Goal: Information Seeking & Learning: Learn about a topic

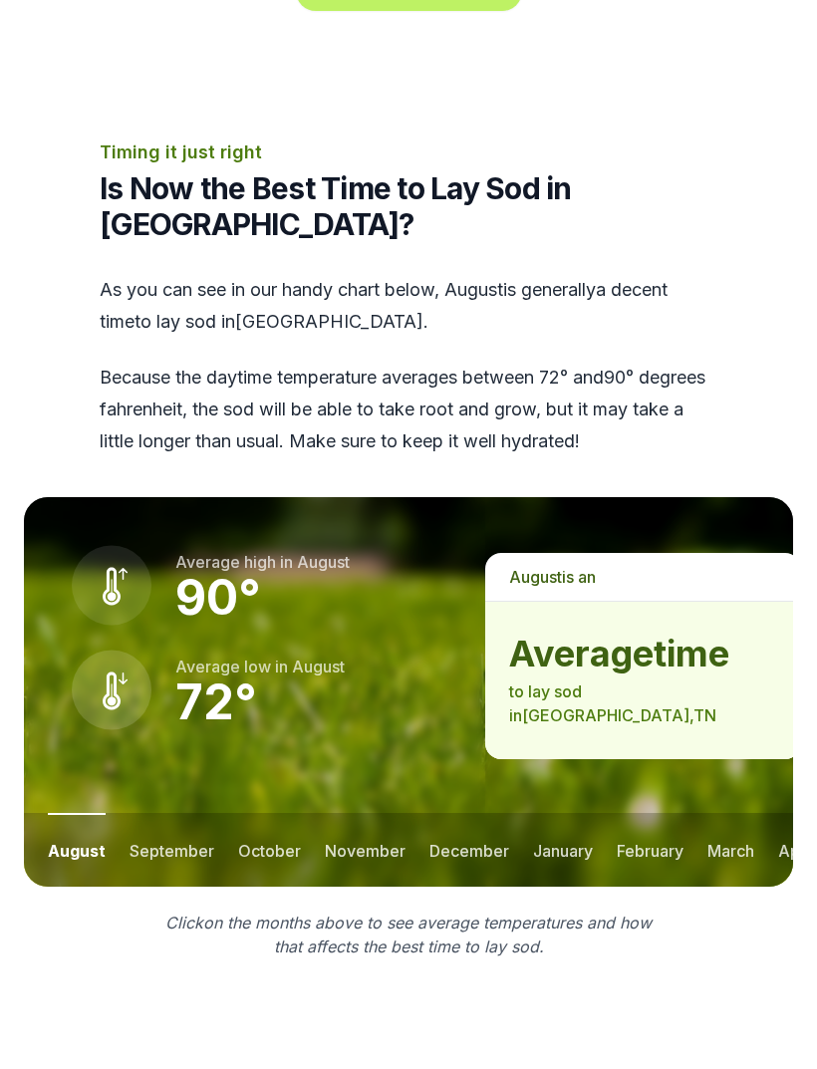
scroll to position [2462, 0]
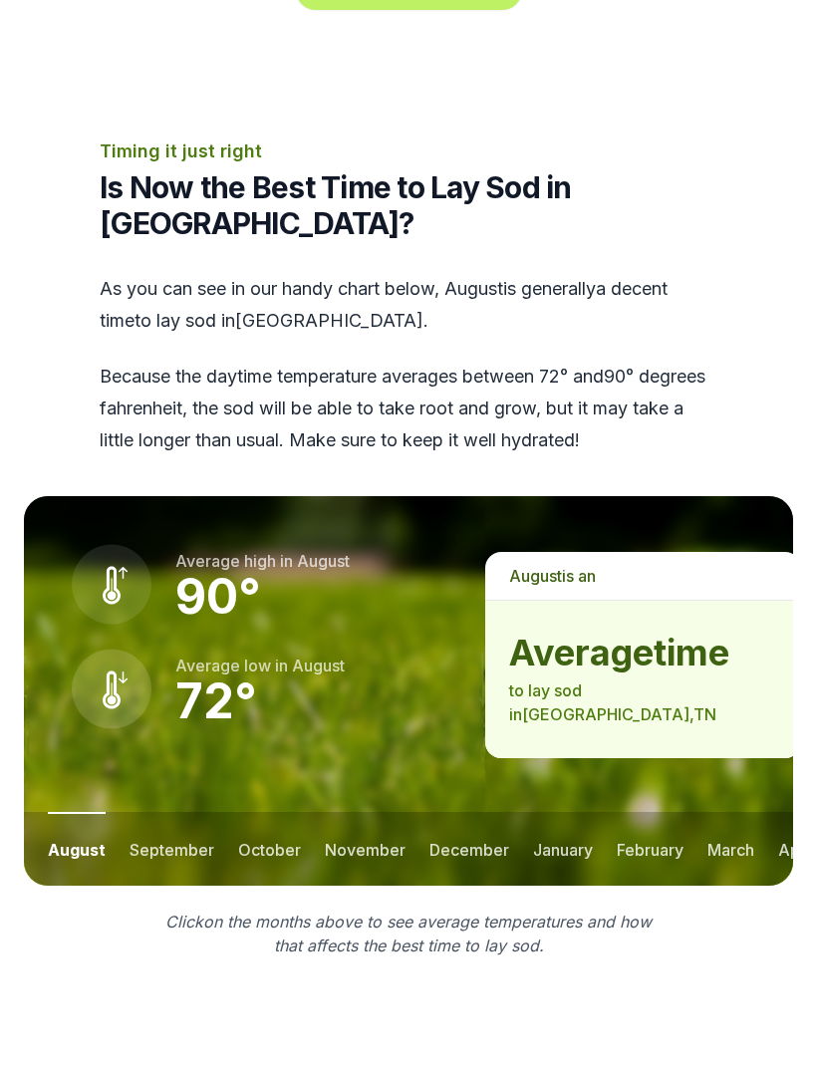
click at [170, 813] on button "september" at bounding box center [172, 850] width 85 height 74
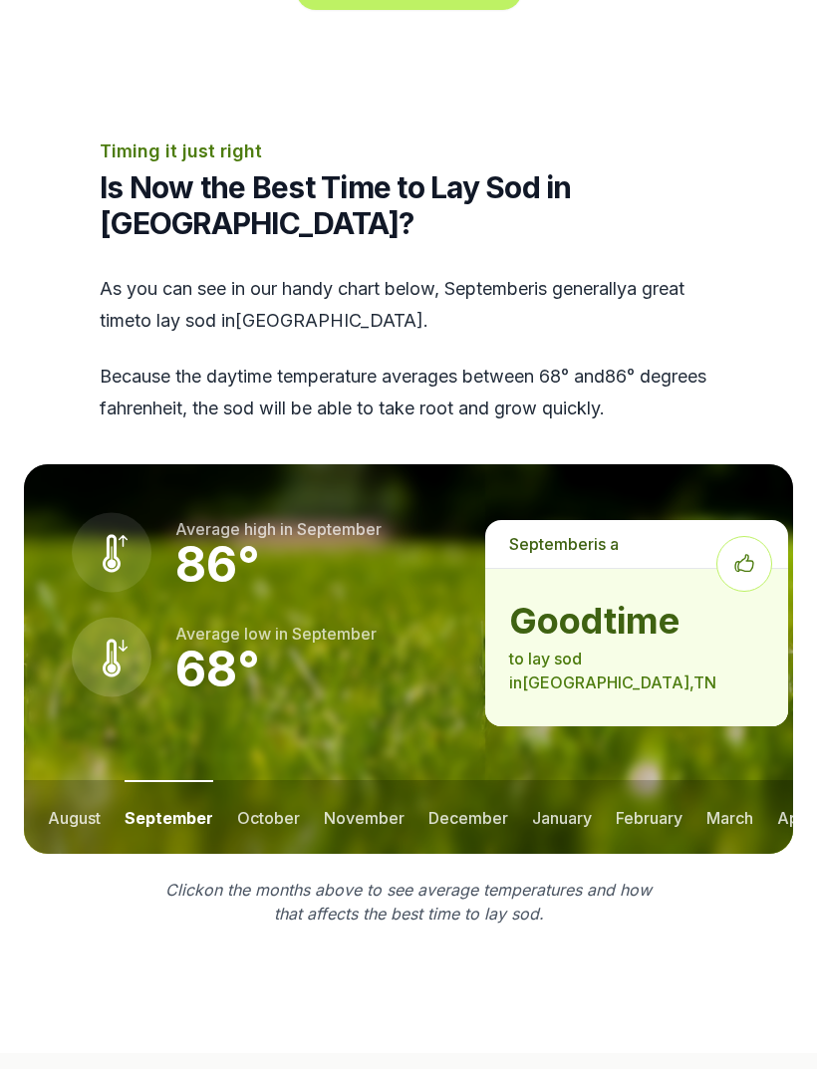
click at [261, 780] on button "october" at bounding box center [268, 817] width 63 height 74
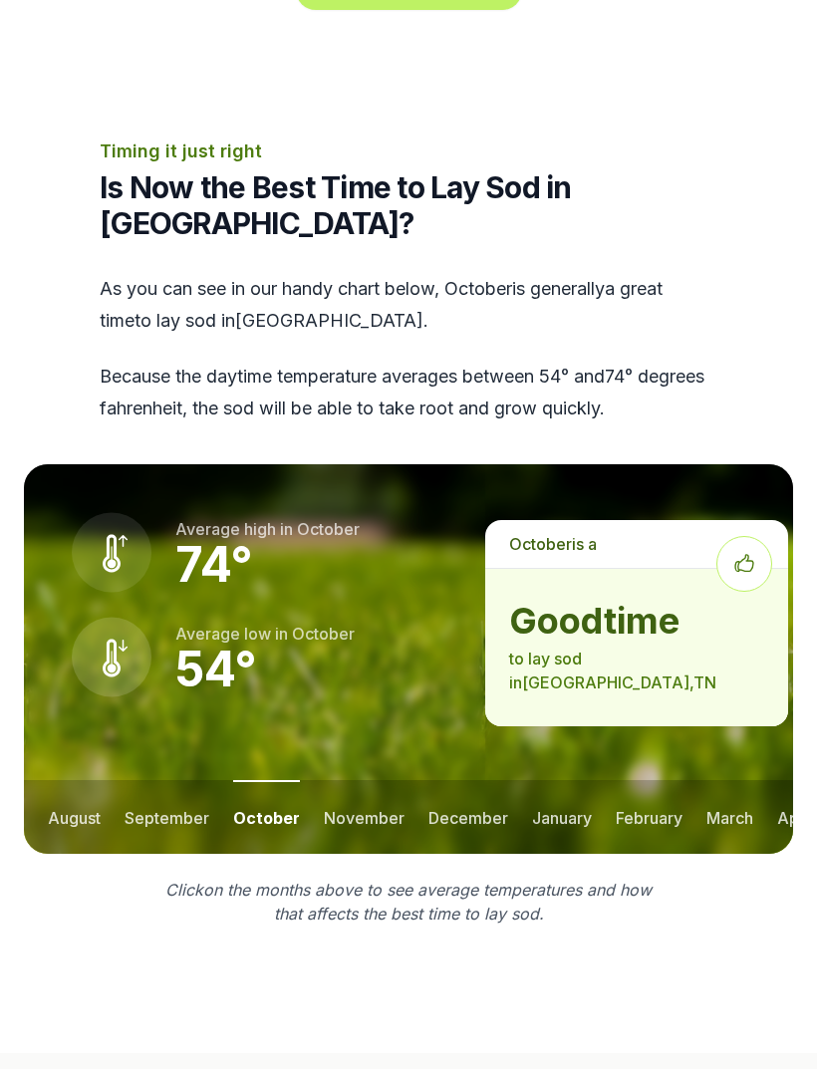
click at [374, 780] on button "november" at bounding box center [364, 817] width 81 height 74
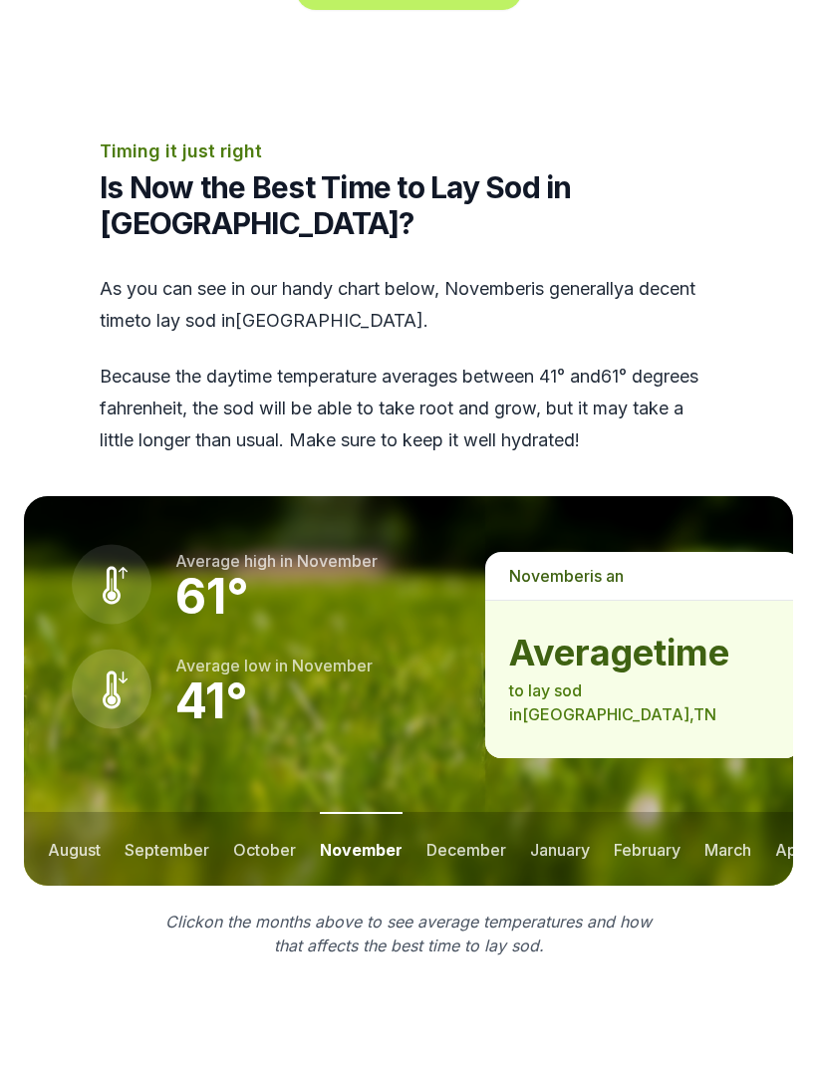
click at [452, 812] on button "december" at bounding box center [466, 849] width 80 height 74
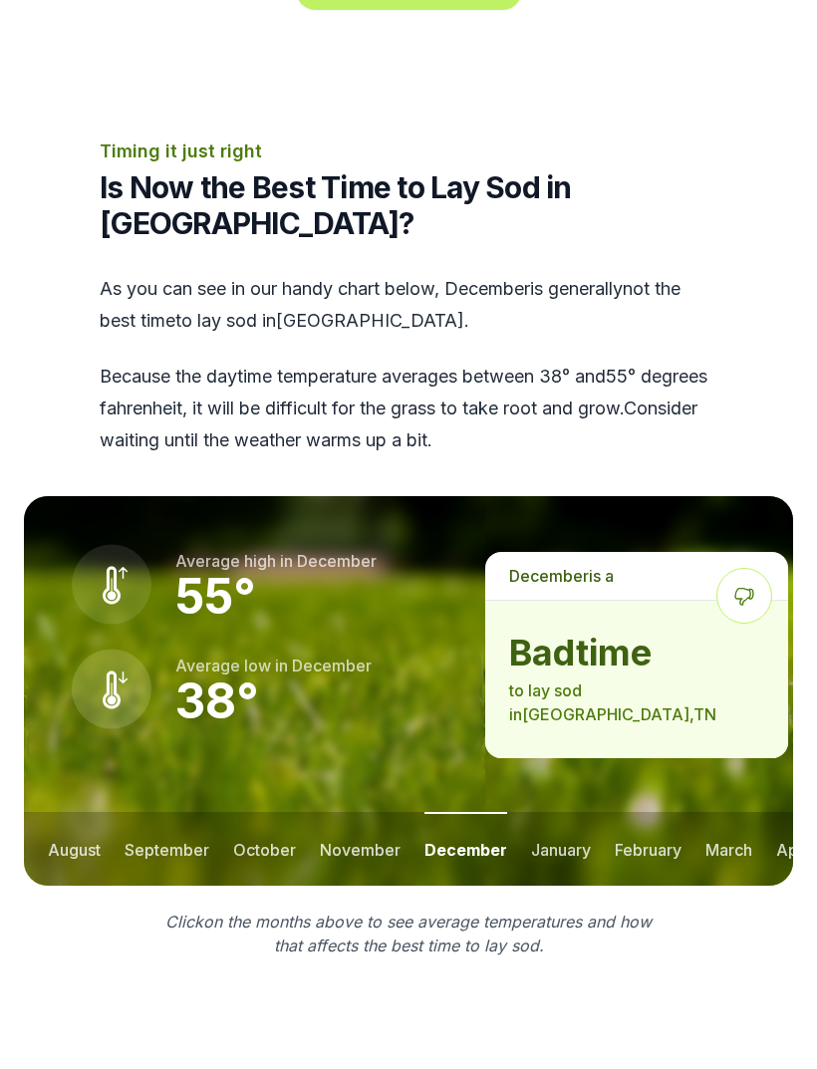
click at [550, 812] on button "january" at bounding box center [561, 849] width 60 height 74
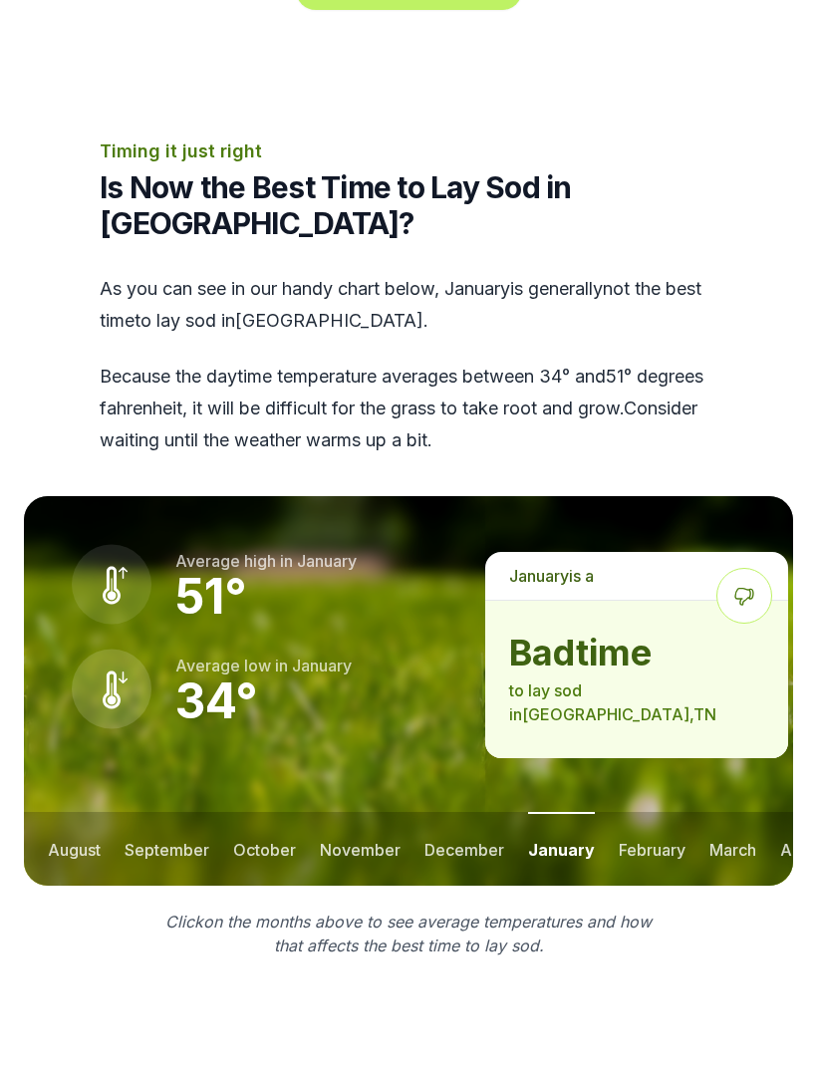
click at [660, 812] on button "february" at bounding box center [652, 849] width 67 height 74
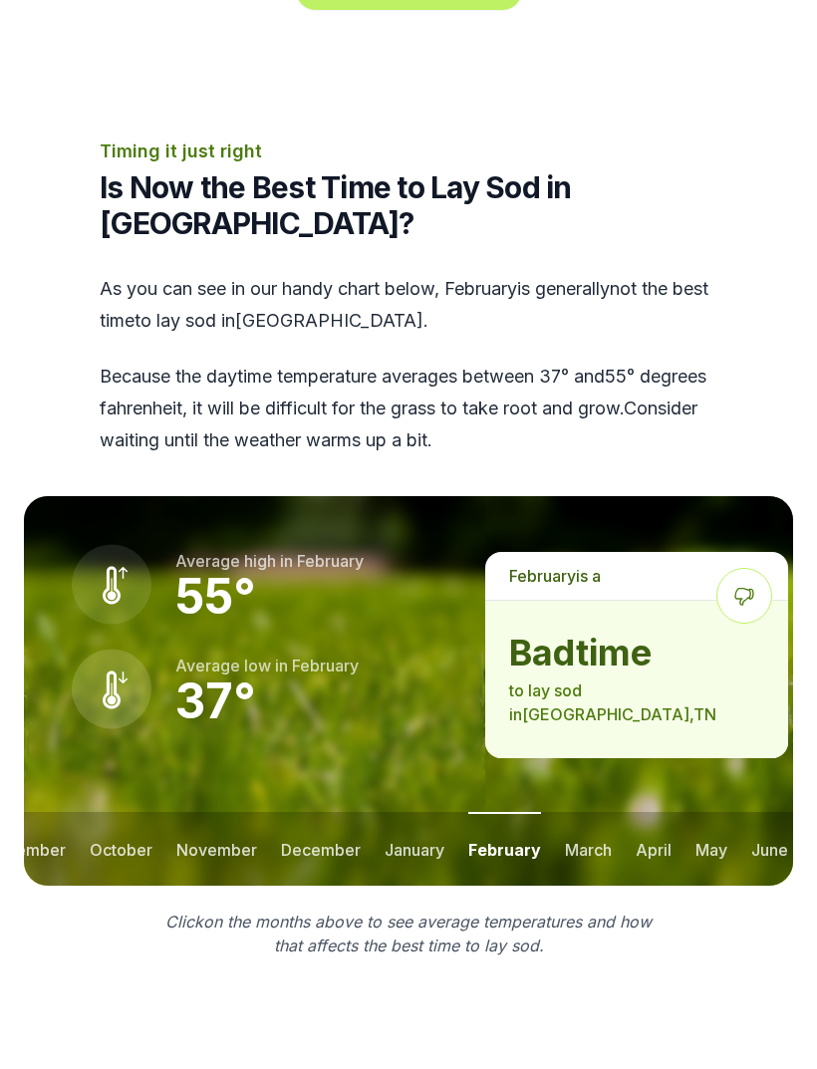
scroll to position [0, 152]
click at [584, 812] on button "march" at bounding box center [579, 849] width 47 height 74
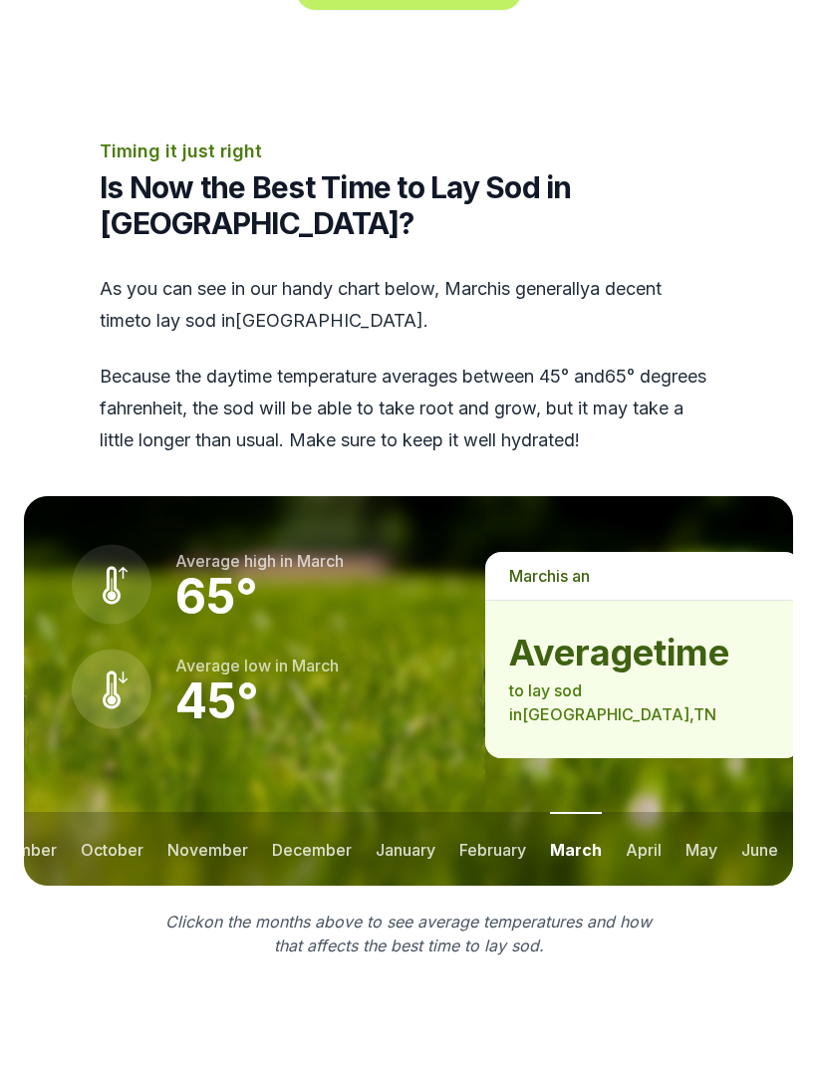
click at [657, 812] on button "april" at bounding box center [644, 849] width 36 height 74
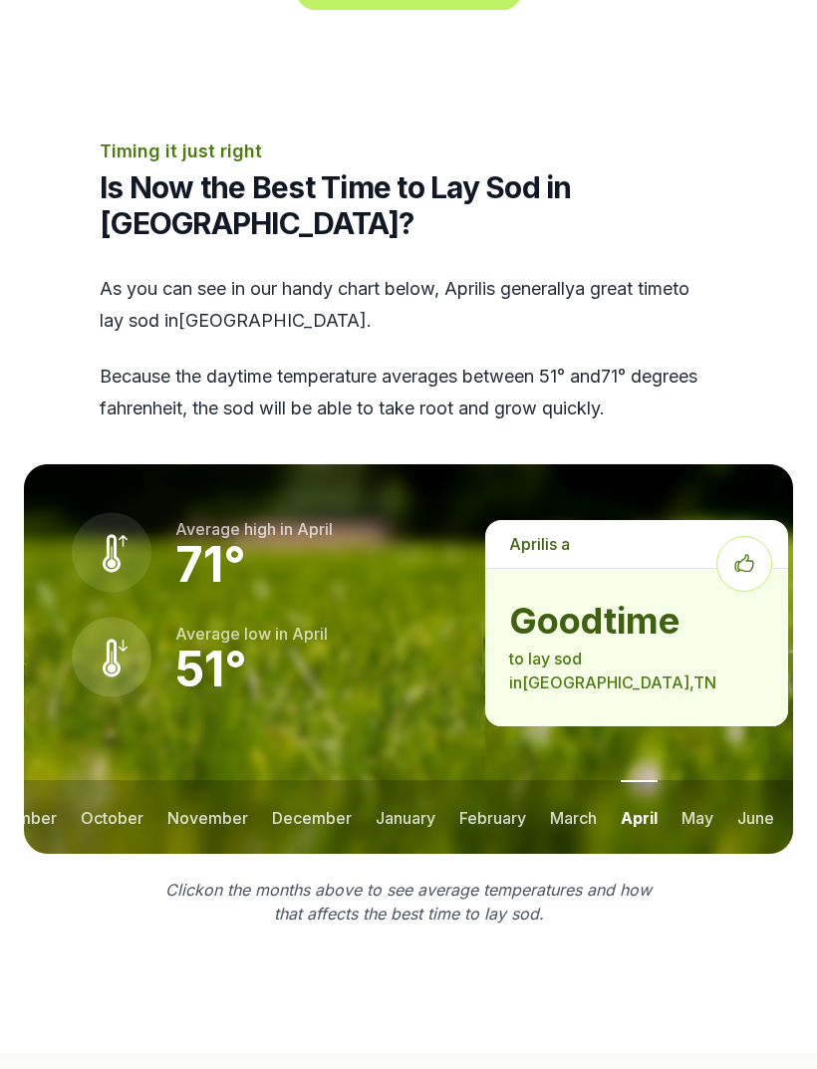
click at [209, 780] on button "november" at bounding box center [207, 817] width 81 height 74
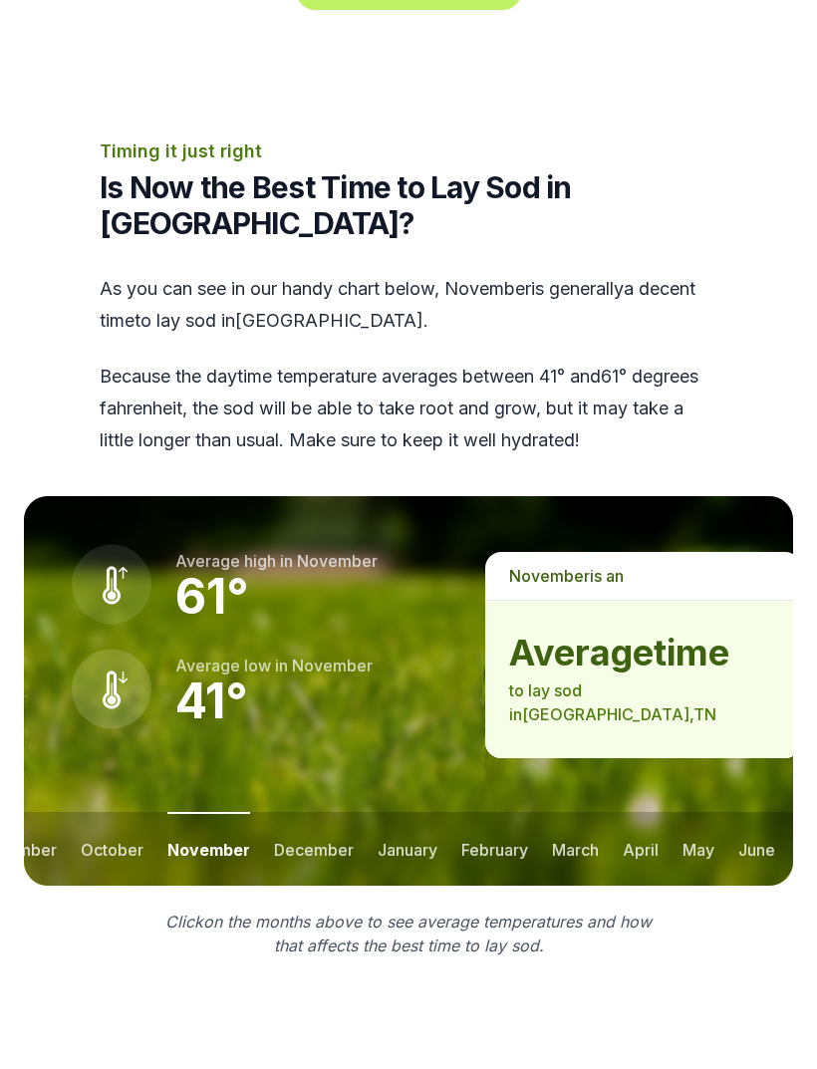
click at [138, 812] on button "october" at bounding box center [112, 849] width 63 height 74
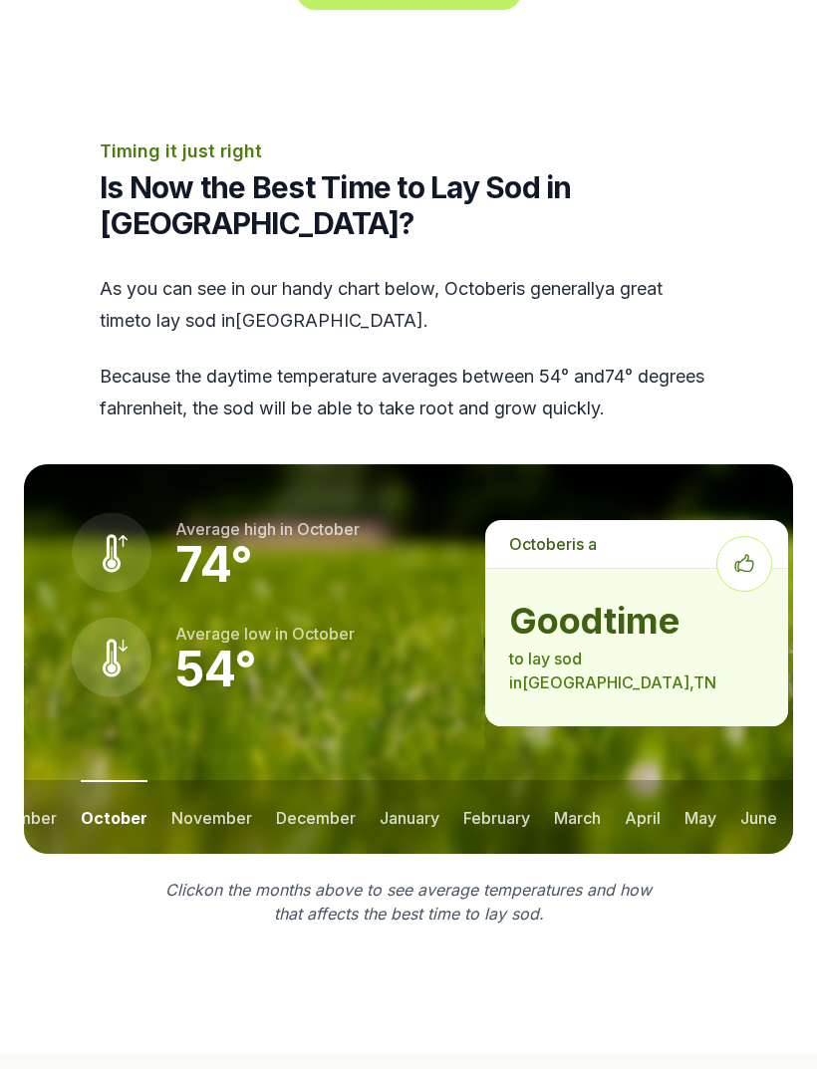
click at [766, 780] on button "june" at bounding box center [758, 817] width 37 height 74
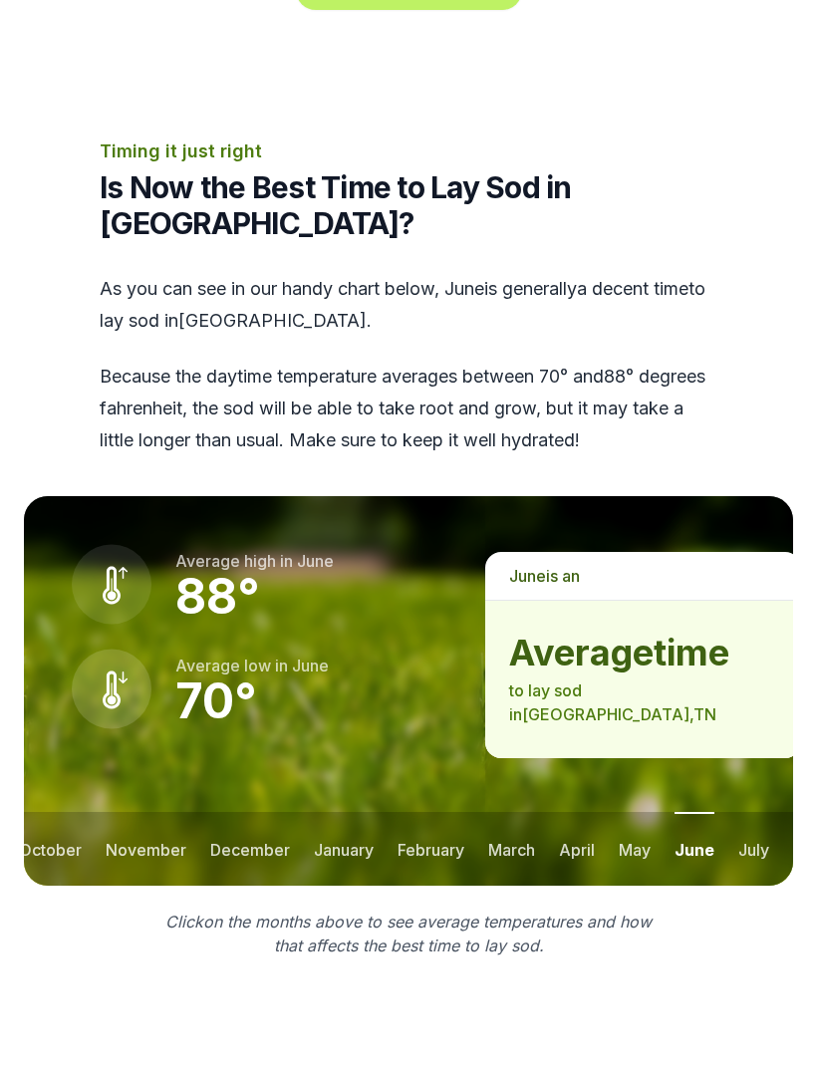
scroll to position [0, 217]
click at [757, 812] on button "july" at bounding box center [753, 849] width 31 height 74
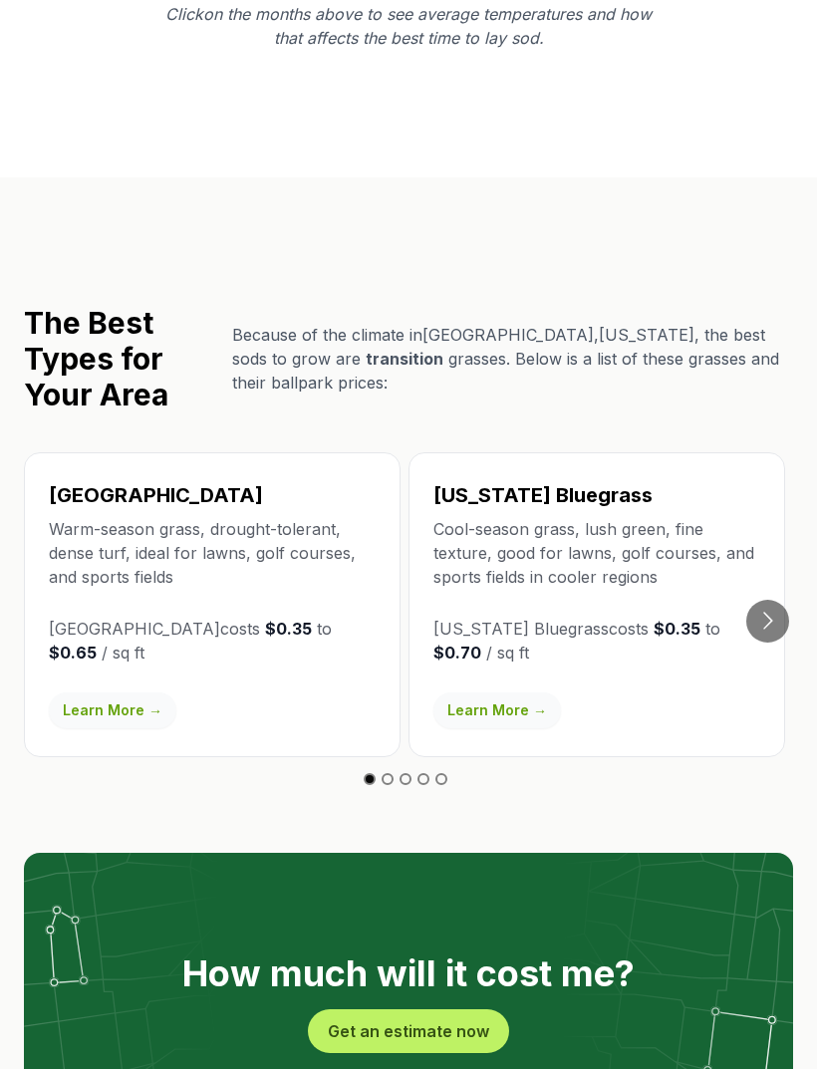
scroll to position [3371, 0]
click at [764, 600] on button "Go to next slide" at bounding box center [767, 621] width 43 height 43
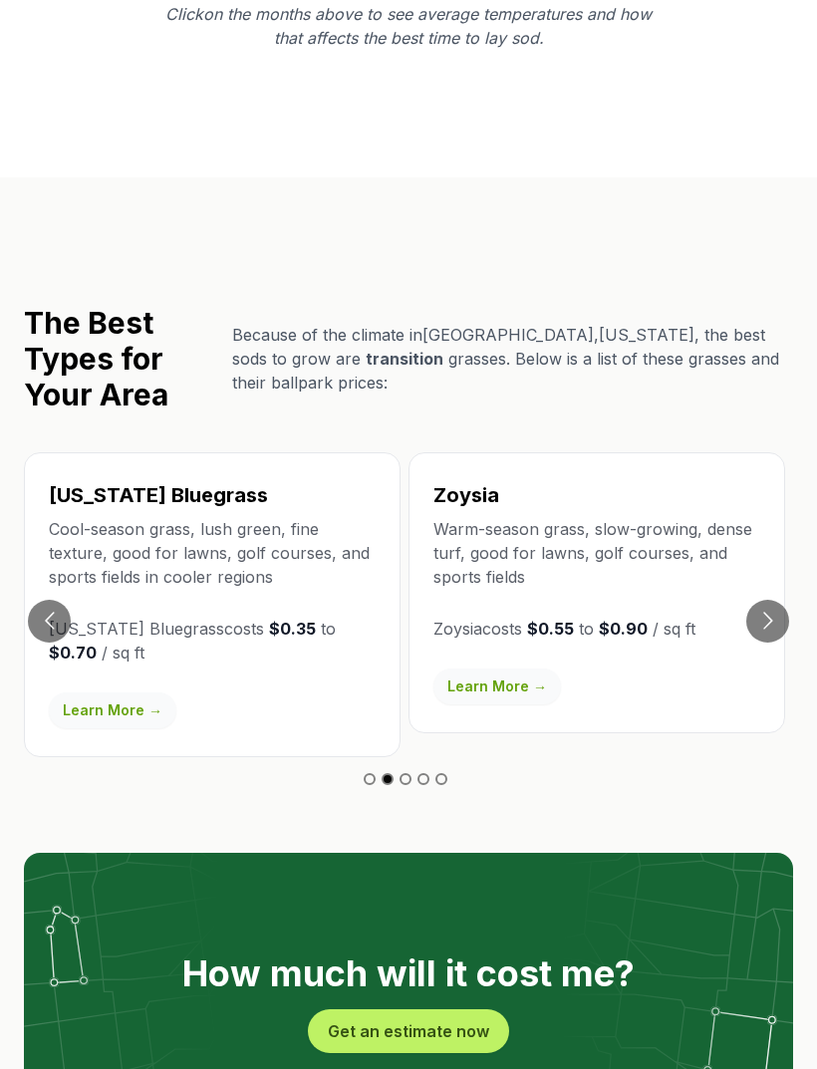
click at [772, 600] on button "Go to next slide" at bounding box center [767, 621] width 43 height 43
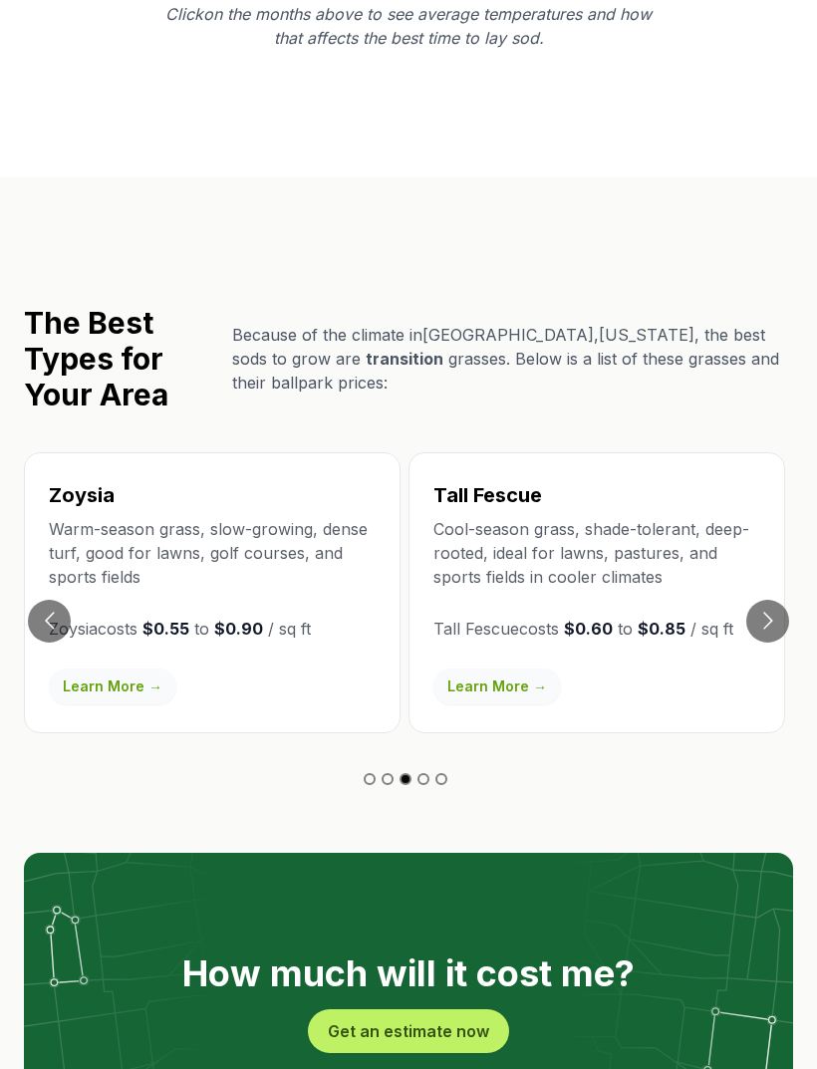
click at [770, 600] on button "Go to next slide" at bounding box center [767, 621] width 43 height 43
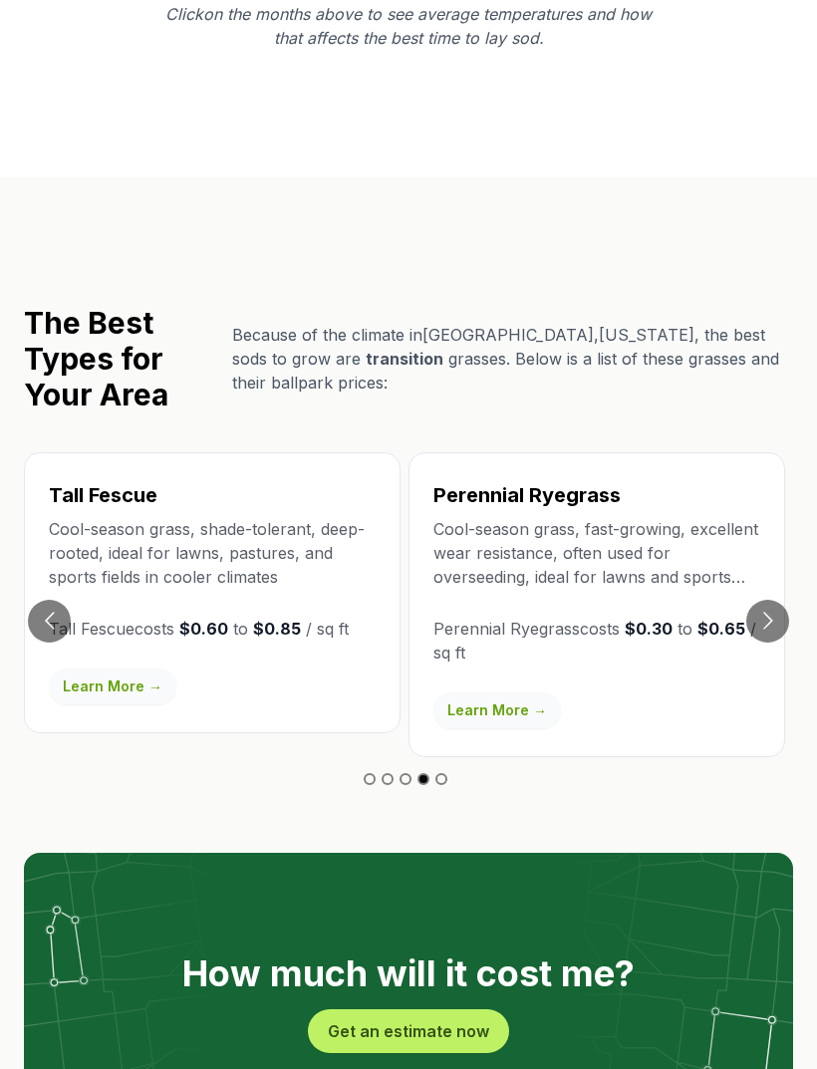
click at [773, 600] on button "Go to next slide" at bounding box center [767, 621] width 43 height 43
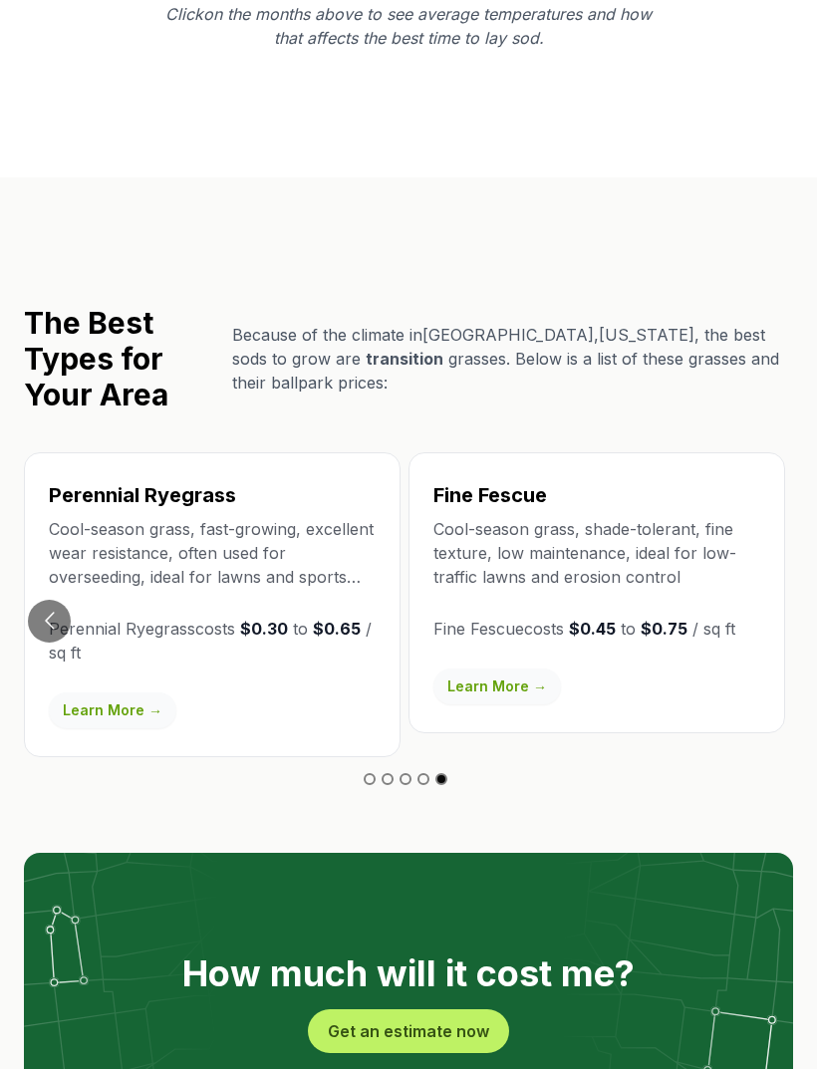
click at [775, 496] on div "Fine Fescue Cool-season grass, shade-tolerant, fine texture, low maintenance, i…" at bounding box center [597, 592] width 377 height 281
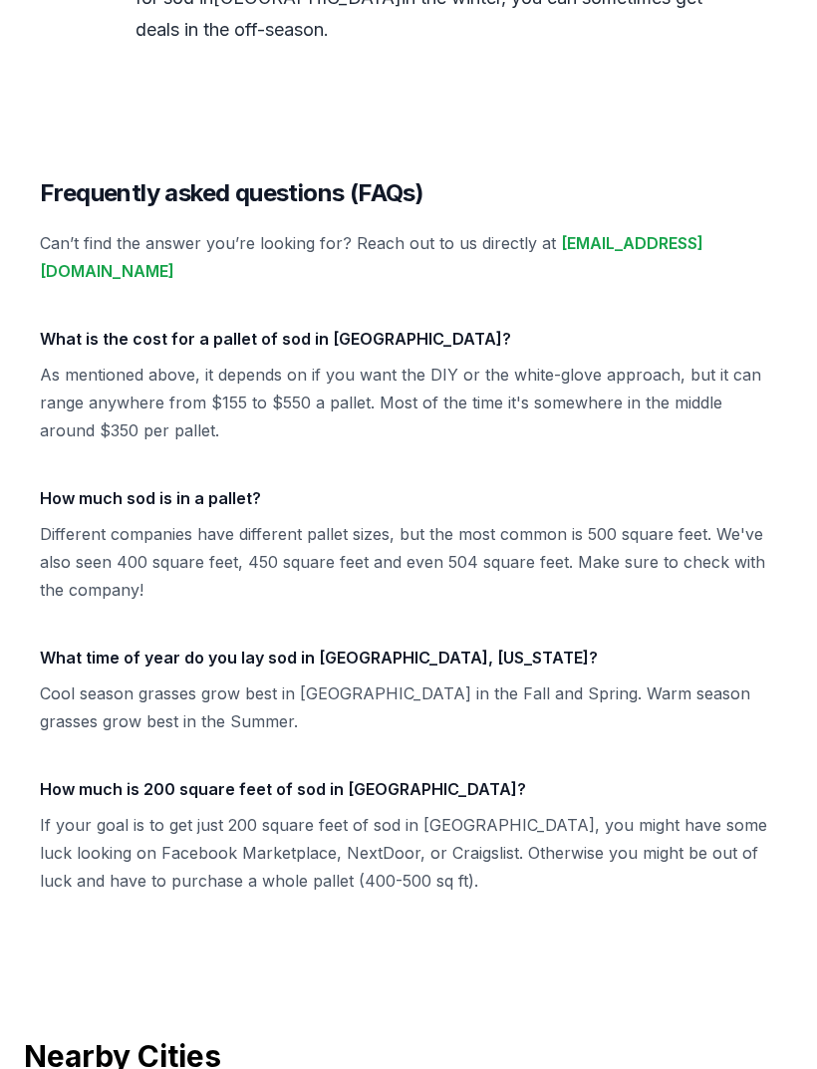
scroll to position [8748, 0]
